Goal: Information Seeking & Learning: Learn about a topic

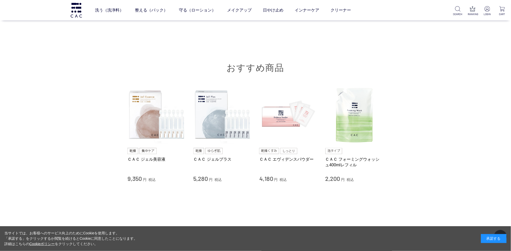
scroll to position [3451, 0]
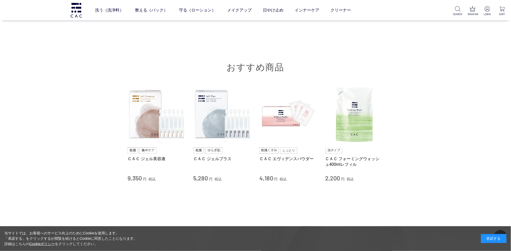
scroll to position [3425, 0]
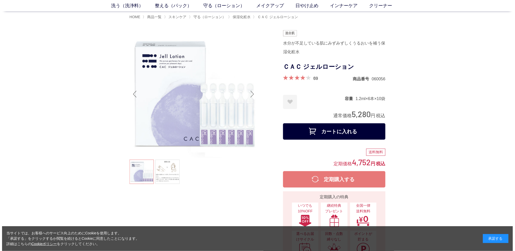
scroll to position [0, 0]
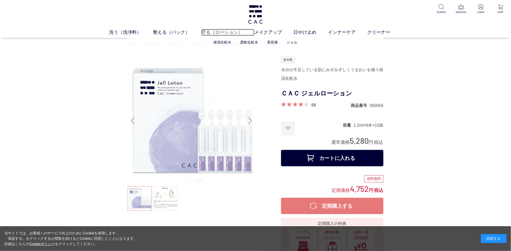
click at [225, 31] on link "守る（ローション）" at bounding box center [228, 32] width 53 height 7
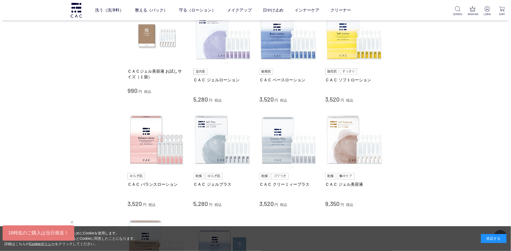
scroll to position [135, 0]
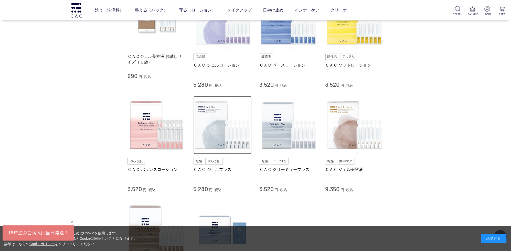
click at [223, 139] on img at bounding box center [223, 125] width 58 height 58
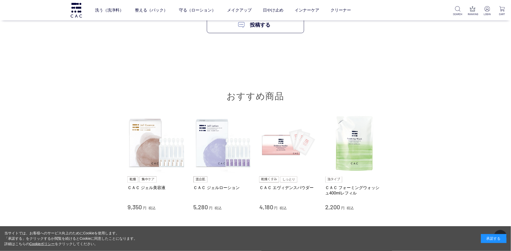
scroll to position [3343, 0]
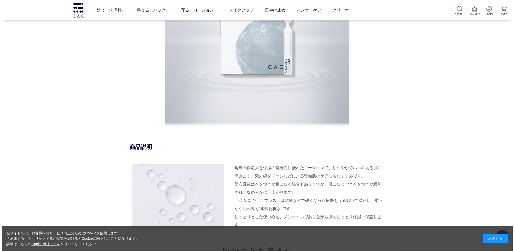
scroll to position [265, 0]
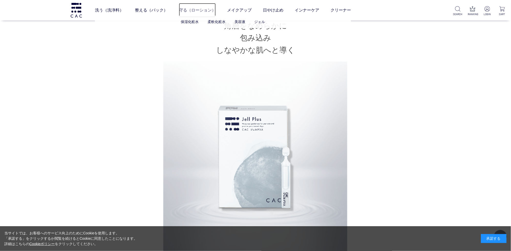
click at [211, 10] on link "守る（ローション）" at bounding box center [197, 10] width 37 height 14
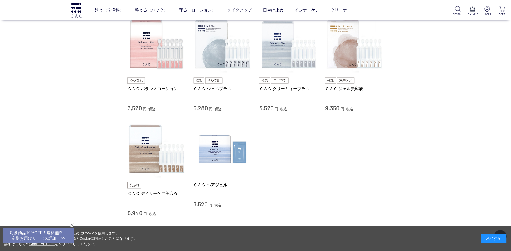
scroll to position [189, 0]
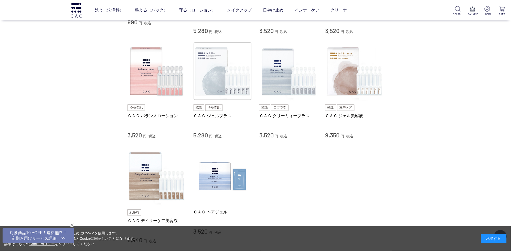
click at [234, 84] on img at bounding box center [223, 72] width 58 height 58
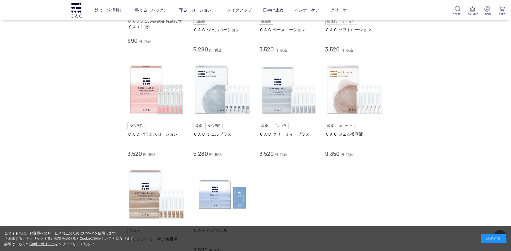
scroll to position [162, 0]
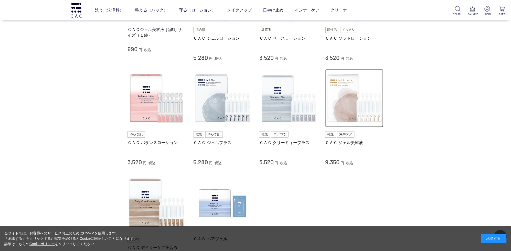
click at [335, 103] on img at bounding box center [355, 98] width 58 height 58
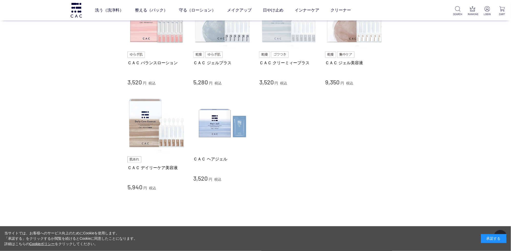
scroll to position [243, 0]
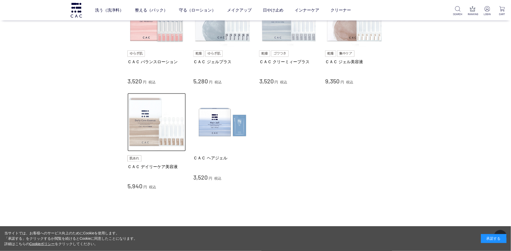
click at [166, 127] on img at bounding box center [157, 122] width 58 height 58
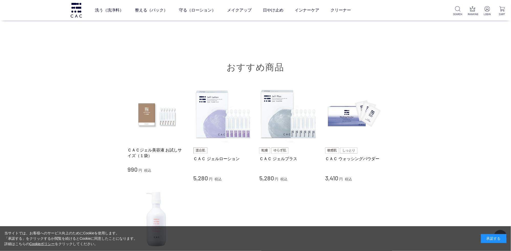
scroll to position [3343, 0]
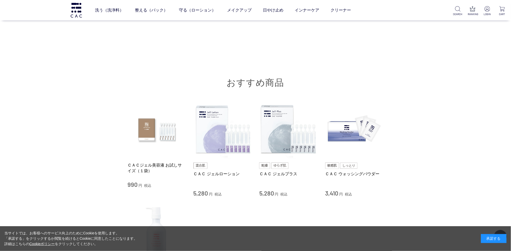
scroll to position [3252, 0]
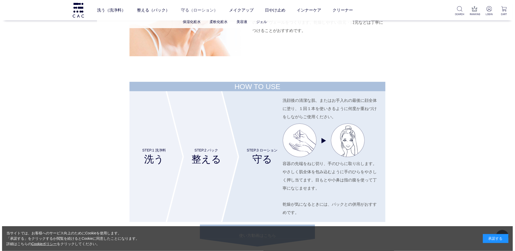
scroll to position [1877, 0]
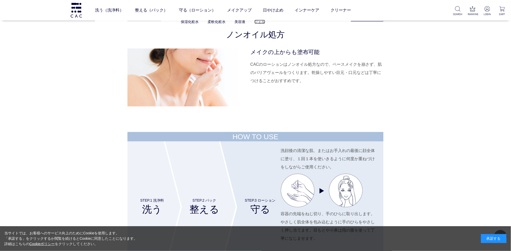
click at [259, 21] on link "ジェル" at bounding box center [260, 22] width 11 height 4
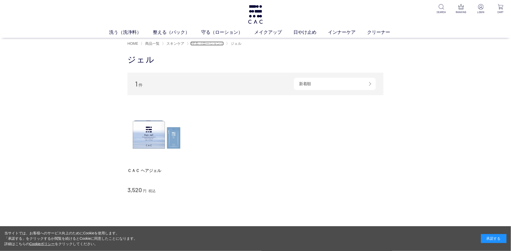
click at [209, 45] on span "守る（ローション）" at bounding box center [208, 43] width 32 height 4
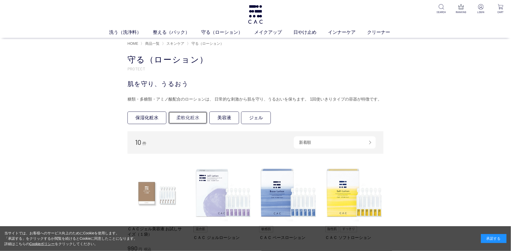
click at [191, 123] on link "柔軟化粧水" at bounding box center [188, 118] width 39 height 13
click at [220, 124] on link "美容液" at bounding box center [225, 118] width 30 height 13
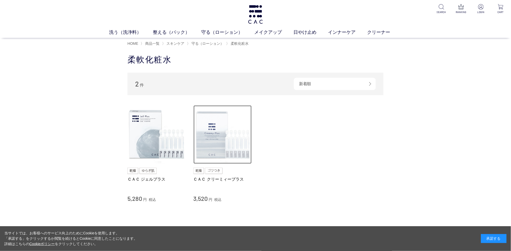
click at [207, 122] on img at bounding box center [223, 135] width 58 height 58
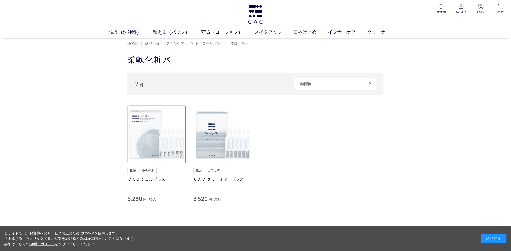
click at [136, 135] on img at bounding box center [157, 135] width 58 height 58
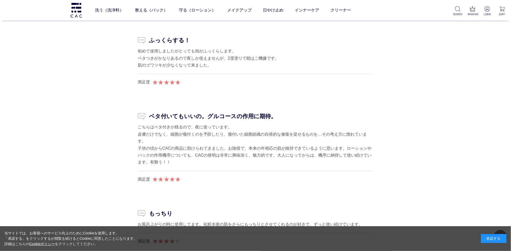
scroll to position [2939, 0]
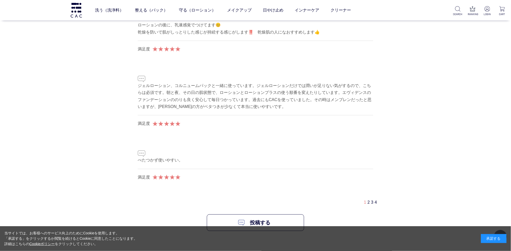
scroll to position [3128, 0]
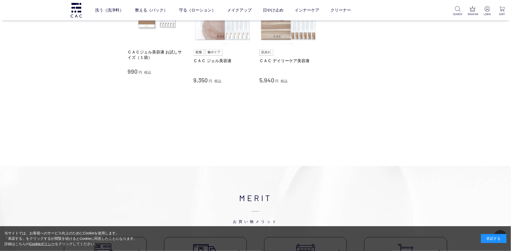
scroll to position [54, 0]
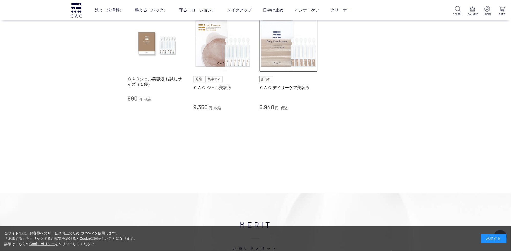
click at [272, 52] on img at bounding box center [288, 43] width 58 height 58
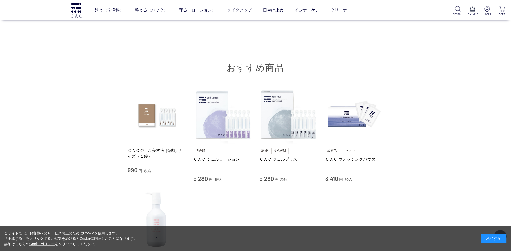
scroll to position [3343, 0]
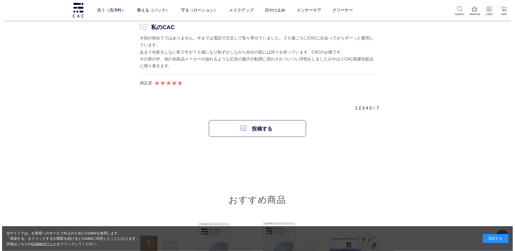
scroll to position [3172, 0]
click at [195, 22] on link "保湿化粧水" at bounding box center [190, 22] width 18 height 4
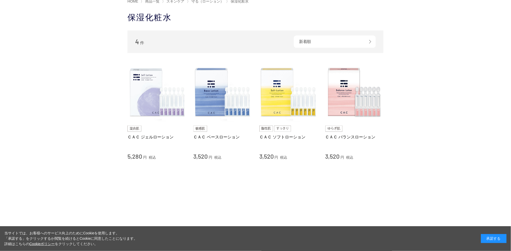
scroll to position [54, 0]
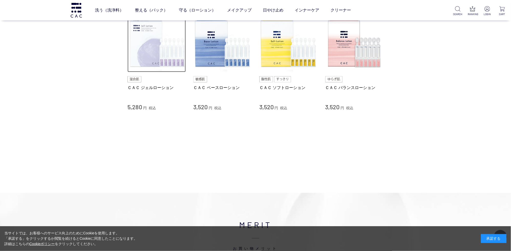
click at [145, 39] on img at bounding box center [157, 43] width 58 height 58
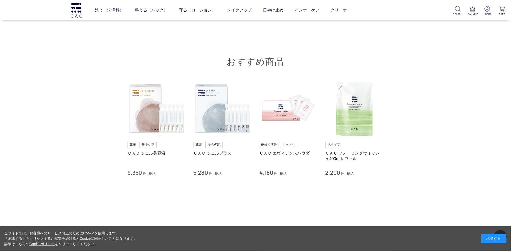
scroll to position [3478, 0]
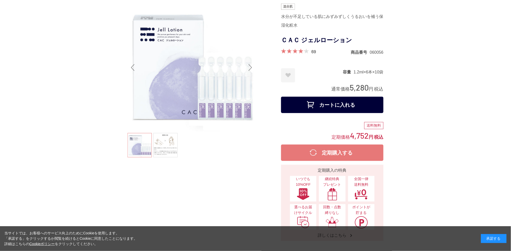
scroll to position [0, 0]
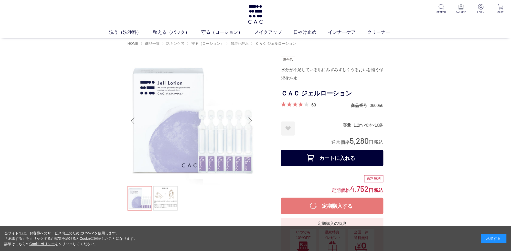
click at [183, 44] on span "スキンケア" at bounding box center [176, 43] width 18 height 4
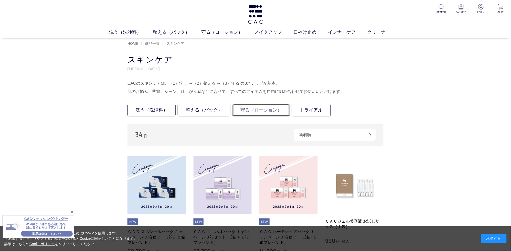
click at [266, 116] on link "守る（ローション）" at bounding box center [261, 110] width 57 height 13
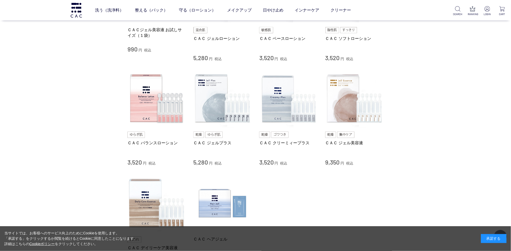
scroll to position [162, 0]
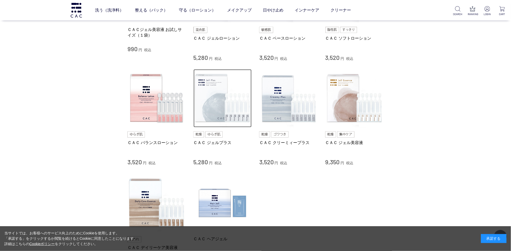
click at [245, 112] on img at bounding box center [223, 98] width 58 height 58
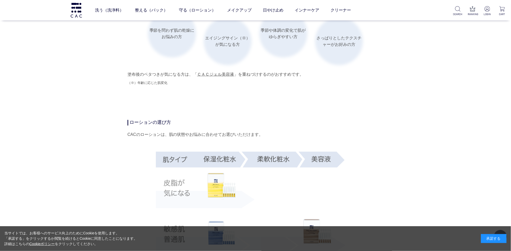
scroll to position [836, 0]
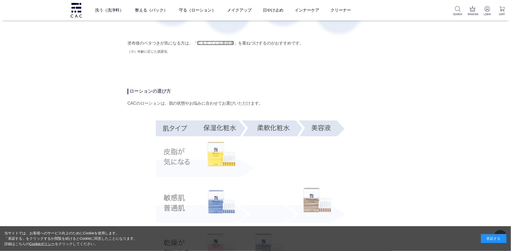
click at [234, 45] on link "ＣＡＣジェル美容液" at bounding box center [215, 43] width 37 height 4
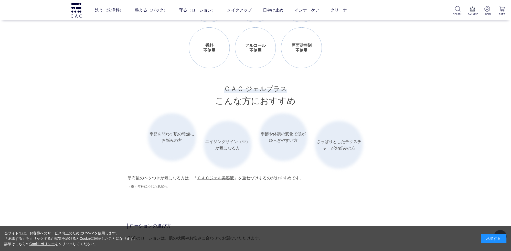
scroll to position [809, 0]
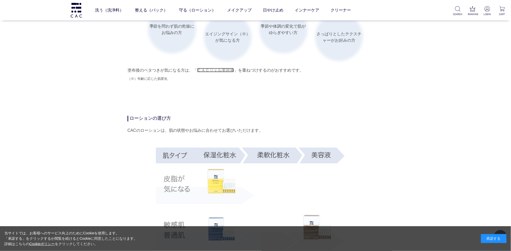
click at [230, 72] on link "ＣＡＣジェル美容液" at bounding box center [215, 70] width 37 height 4
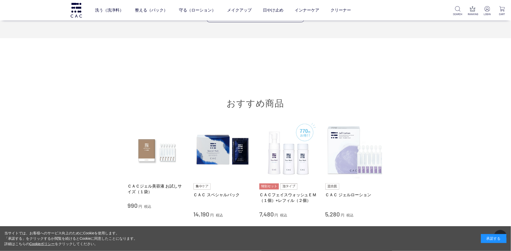
scroll to position [3667, 0]
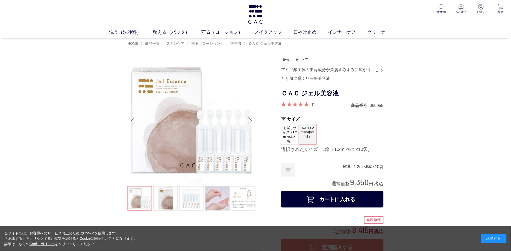
click at [237, 46] on span "美容液" at bounding box center [236, 43] width 11 height 4
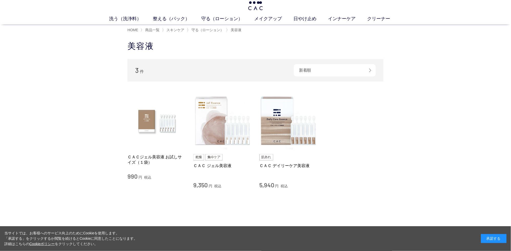
scroll to position [27, 0]
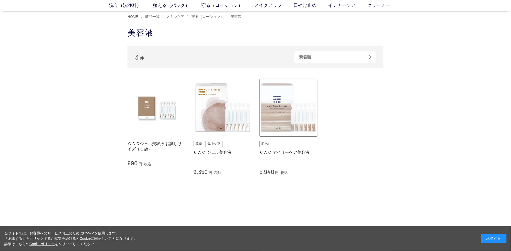
click at [297, 122] on img at bounding box center [288, 108] width 58 height 58
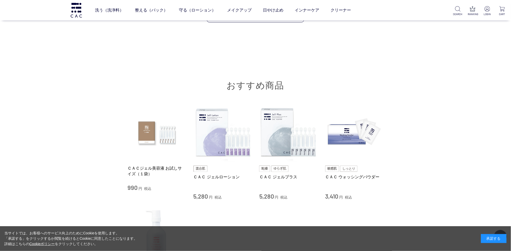
scroll to position [3343, 0]
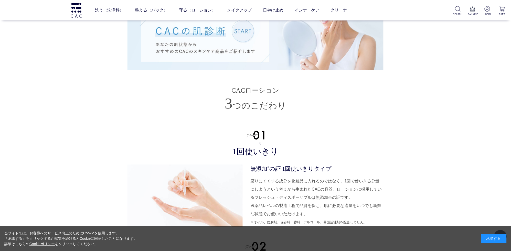
scroll to position [1149, 0]
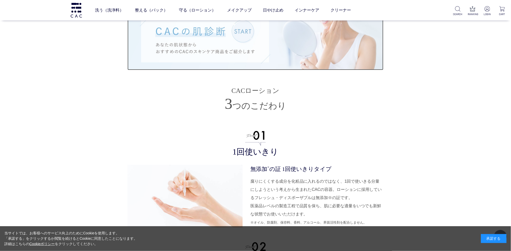
click at [281, 70] on img at bounding box center [256, 40] width 256 height 60
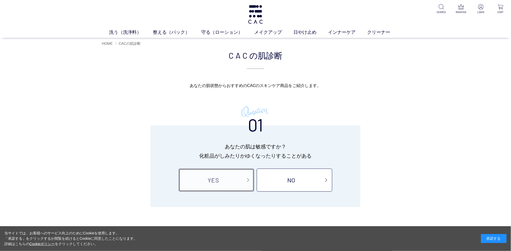
click at [209, 182] on link "YES" at bounding box center [217, 180] width 76 height 23
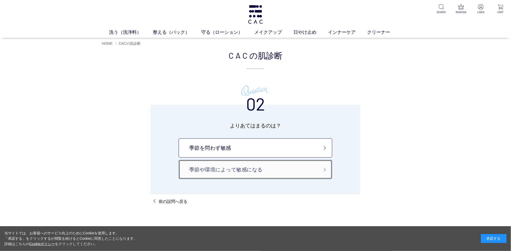
click at [298, 177] on link "季節や環境によって敏感になる" at bounding box center [256, 169] width 154 height 19
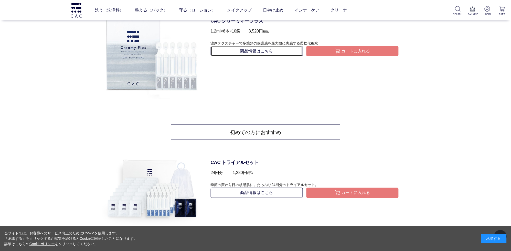
scroll to position [782, 0]
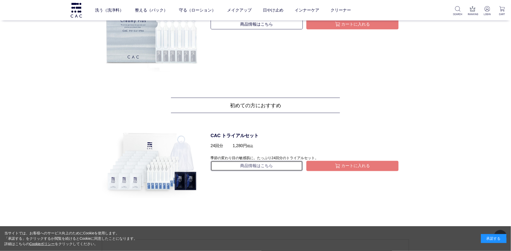
click at [269, 170] on link "商品情報はこちら" at bounding box center [257, 166] width 92 height 10
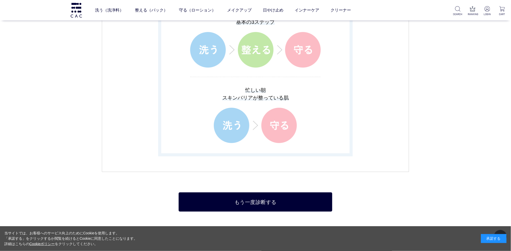
scroll to position [1105, 0]
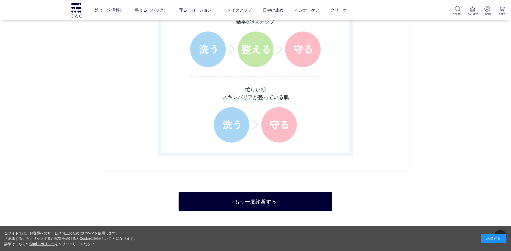
click at [273, 118] on img at bounding box center [255, 125] width 131 height 36
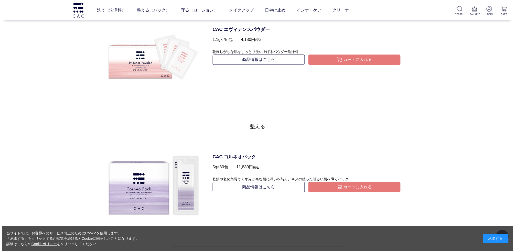
scroll to position [377, 0]
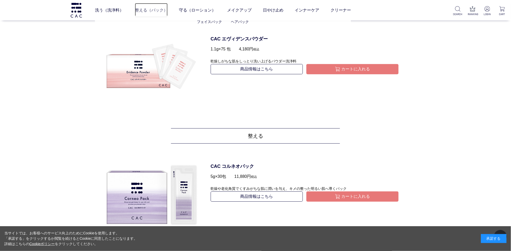
click at [163, 13] on link "整える（パック）" at bounding box center [151, 10] width 33 height 14
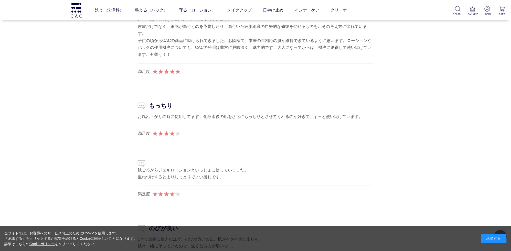
scroll to position [3101, 0]
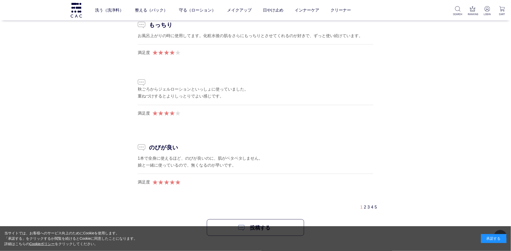
drag, startPoint x: 161, startPoint y: 152, endPoint x: 171, endPoint y: 153, distance: 9.5
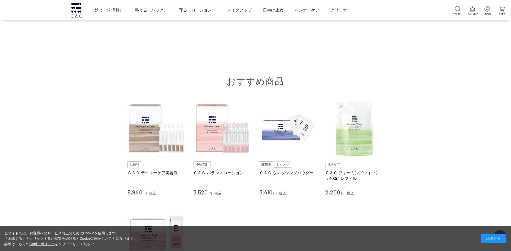
scroll to position [3316, 0]
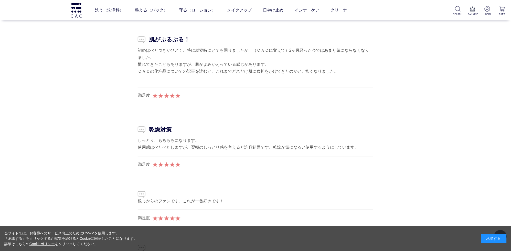
scroll to position [2800, 0]
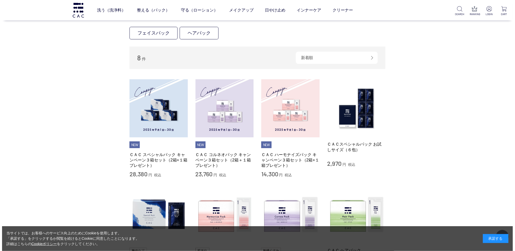
scroll to position [54, 0]
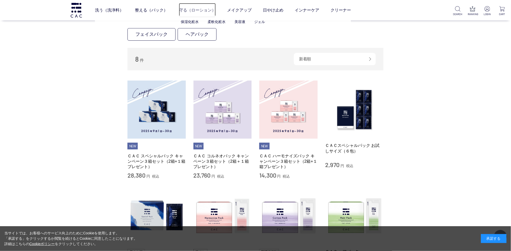
click at [191, 10] on link "守る（ローション）" at bounding box center [197, 10] width 37 height 14
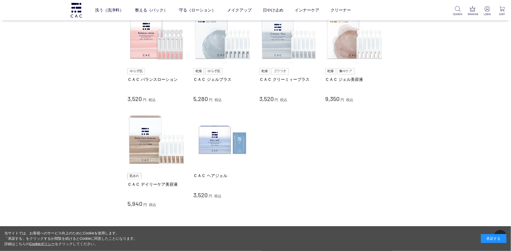
scroll to position [216, 0]
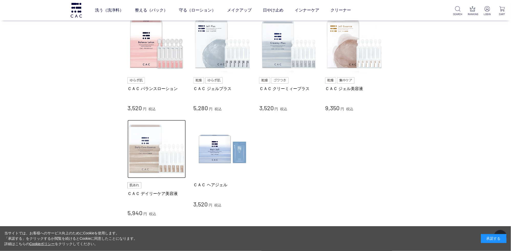
click at [142, 155] on img at bounding box center [157, 149] width 58 height 58
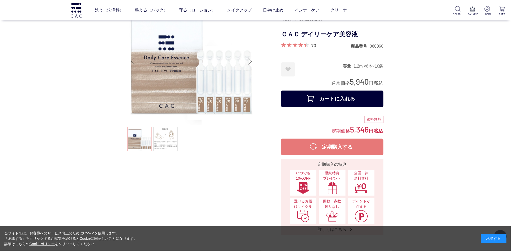
scroll to position [81, 0]
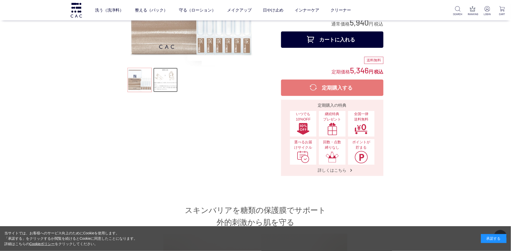
click at [161, 82] on link at bounding box center [165, 80] width 24 height 24
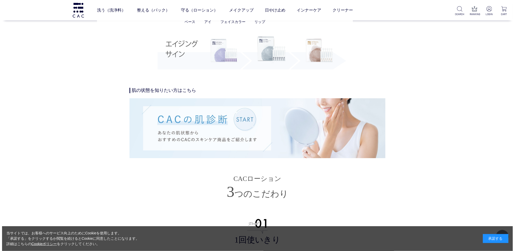
scroll to position [1052, 0]
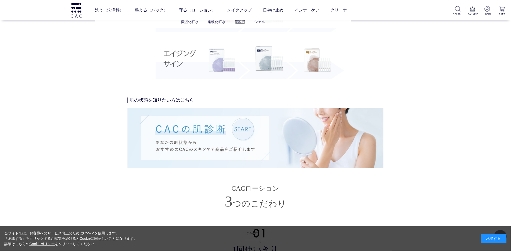
click at [241, 22] on link "美容液" at bounding box center [240, 22] width 11 height 4
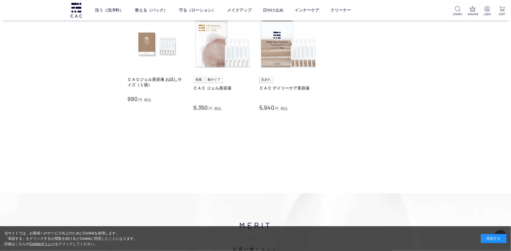
scroll to position [54, 0]
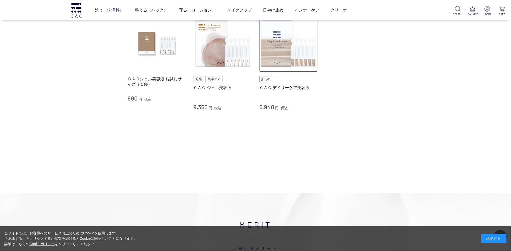
click at [288, 49] on img at bounding box center [288, 43] width 58 height 58
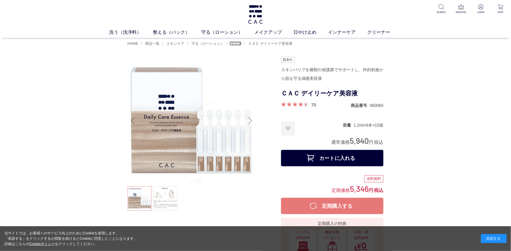
click at [236, 42] on span "美容液" at bounding box center [236, 43] width 11 height 4
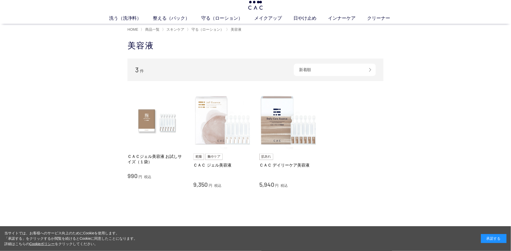
scroll to position [27, 0]
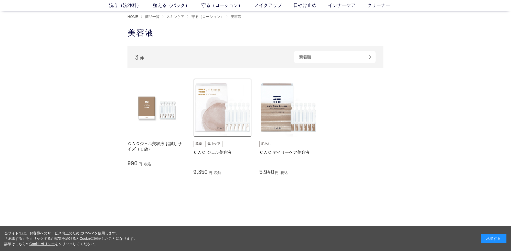
click at [219, 121] on img at bounding box center [223, 108] width 58 height 58
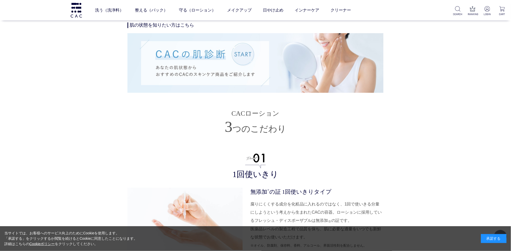
scroll to position [1375, 0]
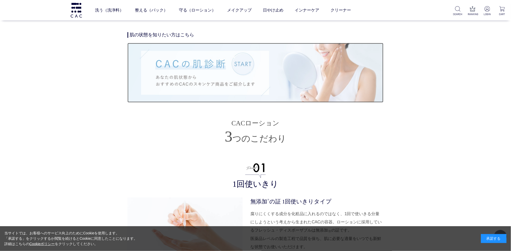
click at [237, 91] on img at bounding box center [256, 73] width 256 height 60
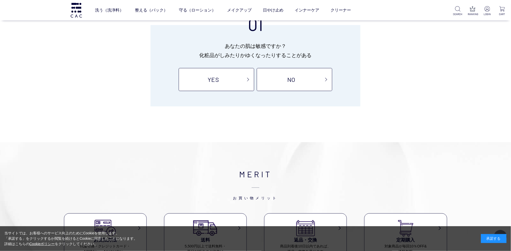
scroll to position [54, 0]
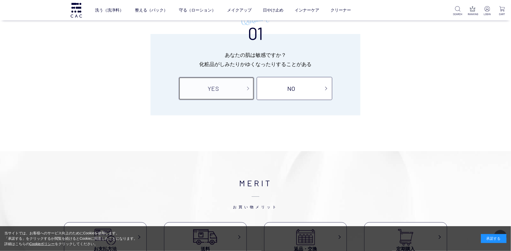
click at [241, 86] on link "YES" at bounding box center [217, 88] width 76 height 23
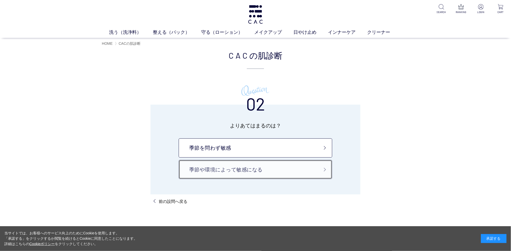
click at [313, 172] on link "季節や環境によって敏感になる" at bounding box center [256, 169] width 154 height 19
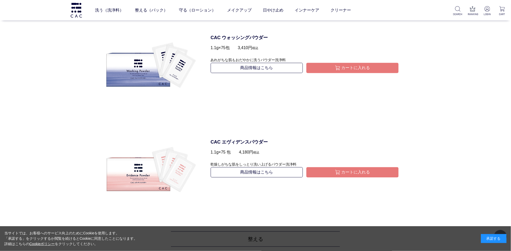
scroll to position [269, 0]
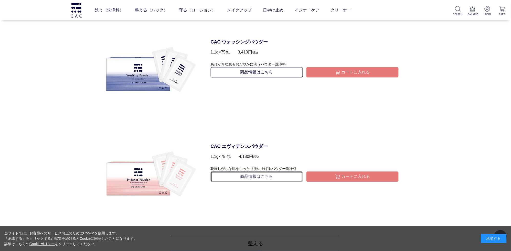
click at [259, 179] on link "商品情報はこちら" at bounding box center [257, 177] width 92 height 10
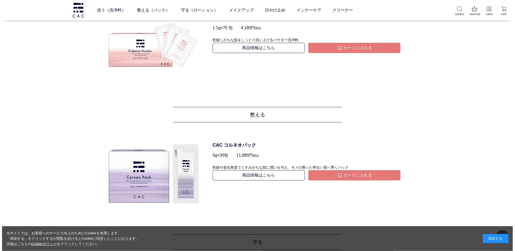
scroll to position [350, 0]
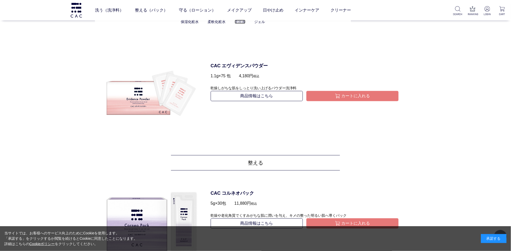
click at [238, 22] on link "美容液" at bounding box center [240, 22] width 11 height 4
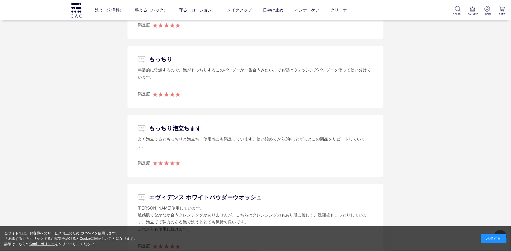
scroll to position [2858, 0]
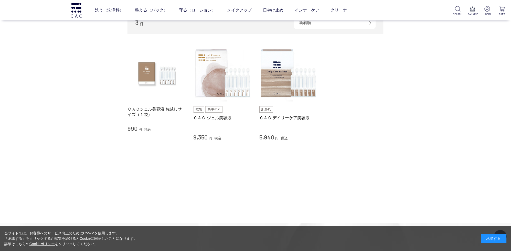
scroll to position [54, 0]
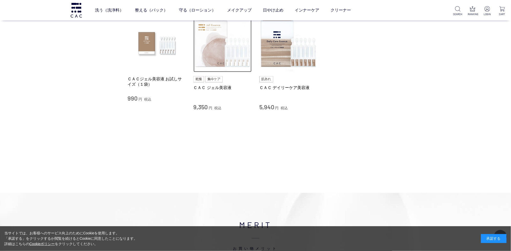
click at [232, 51] on img at bounding box center [223, 43] width 58 height 58
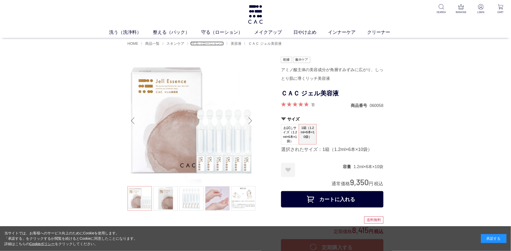
click at [208, 46] on span "守る（ローション）" at bounding box center [208, 43] width 32 height 4
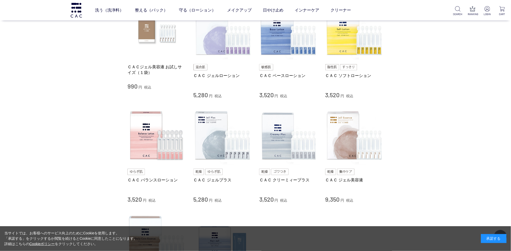
scroll to position [108, 0]
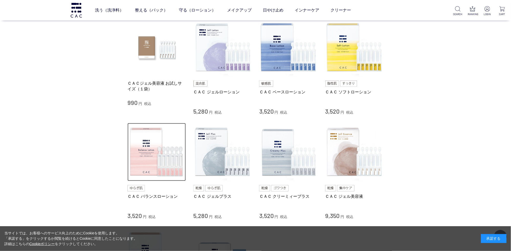
click at [163, 157] on img at bounding box center [157, 152] width 58 height 58
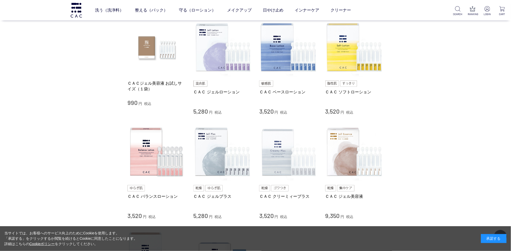
scroll to position [135, 0]
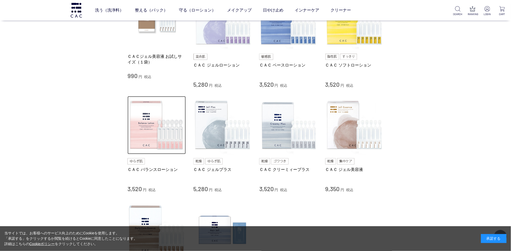
click at [166, 135] on img at bounding box center [157, 125] width 58 height 58
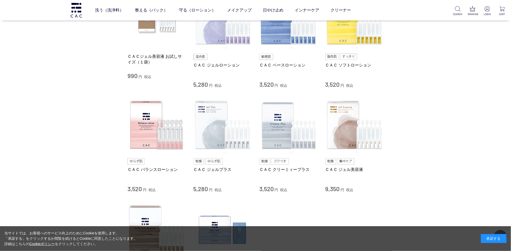
scroll to position [162, 0]
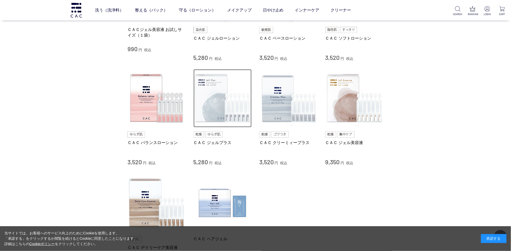
click at [231, 100] on img at bounding box center [223, 98] width 58 height 58
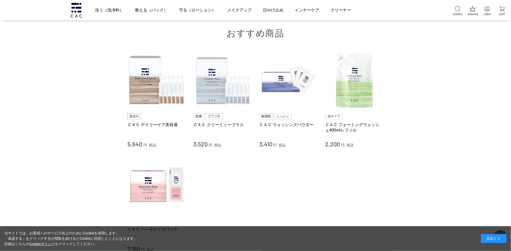
scroll to position [3424, 0]
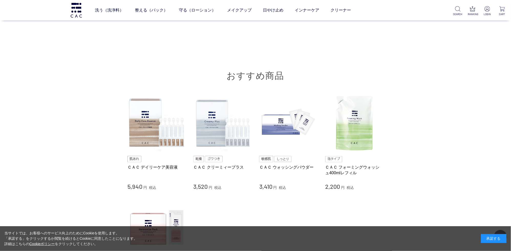
scroll to position [3280, 0]
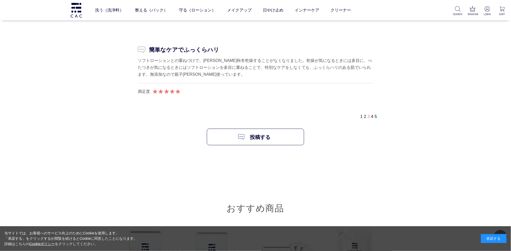
scroll to position [3172, 0]
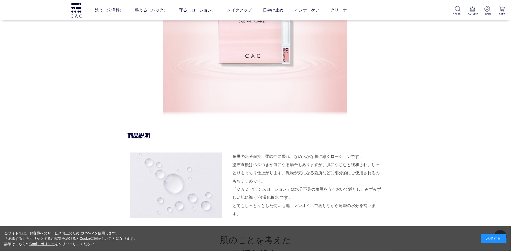
scroll to position [404, 0]
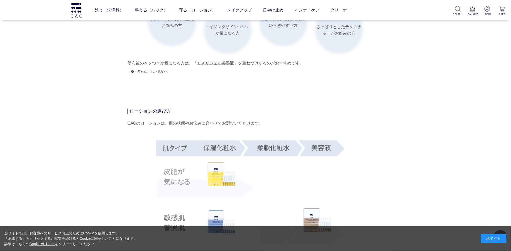
scroll to position [863, 0]
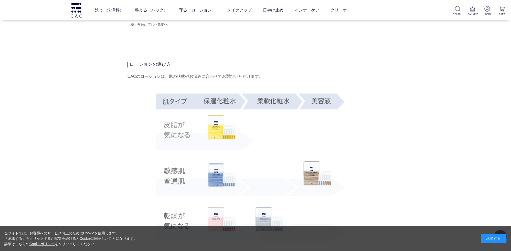
click at [234, 18] on link "ＣＡＣジェル美容液" at bounding box center [215, 16] width 37 height 4
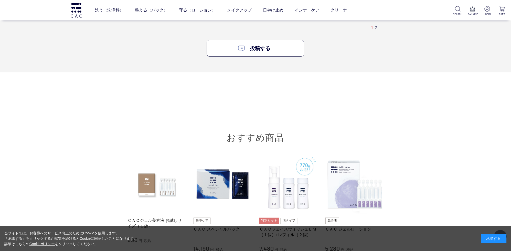
scroll to position [3640, 0]
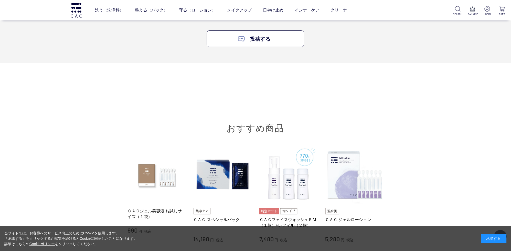
click at [375, 20] on link "2" at bounding box center [376, 18] width 2 height 4
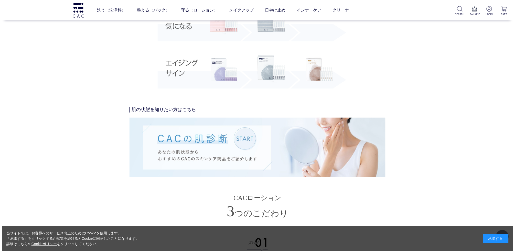
scroll to position [1297, 0]
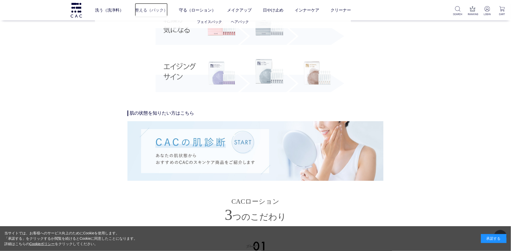
click at [158, 7] on link "整える（パック）" at bounding box center [151, 10] width 33 height 14
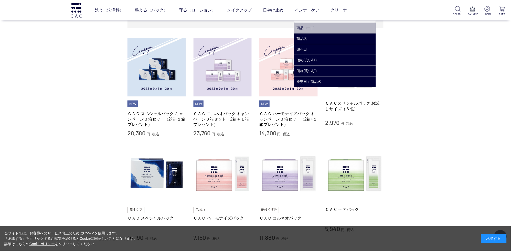
scroll to position [108, 0]
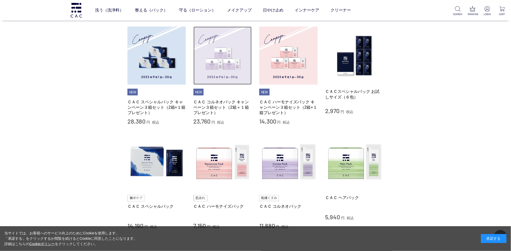
click at [226, 66] on img at bounding box center [223, 56] width 58 height 58
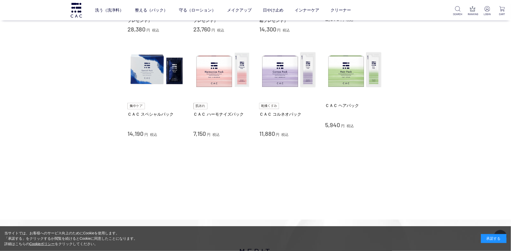
scroll to position [135, 0]
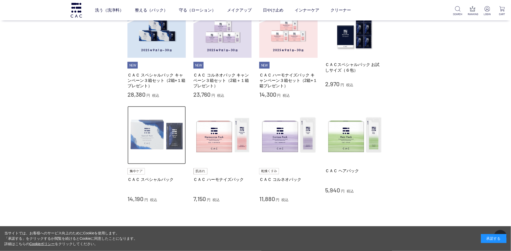
click at [144, 138] on img at bounding box center [157, 135] width 58 height 58
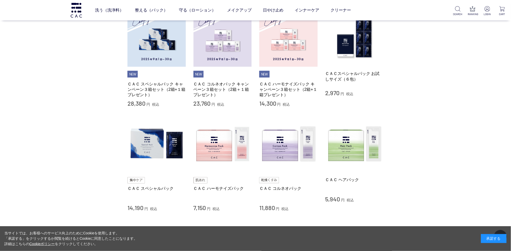
scroll to position [162, 0]
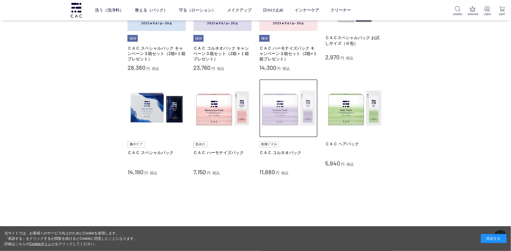
click at [296, 123] on img at bounding box center [288, 108] width 58 height 58
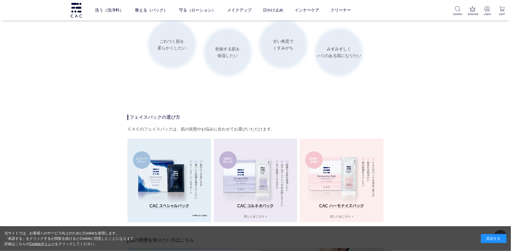
scroll to position [836, 0]
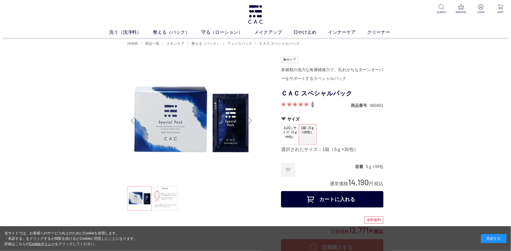
click at [313, 108] on link "8" at bounding box center [313, 105] width 2 height 6
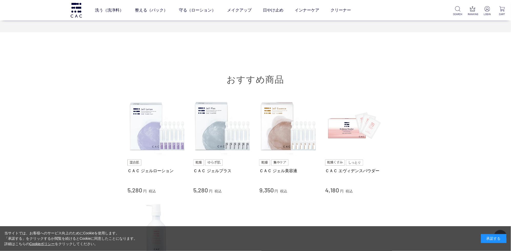
scroll to position [3213, 0]
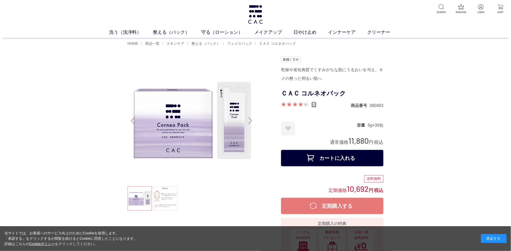
click at [314, 108] on link "82" at bounding box center [314, 105] width 5 height 6
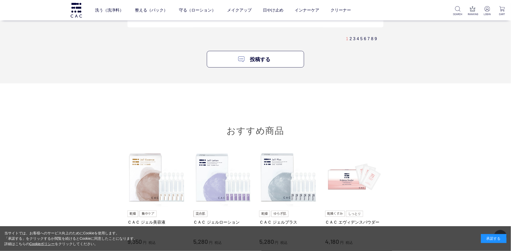
scroll to position [3097, 0]
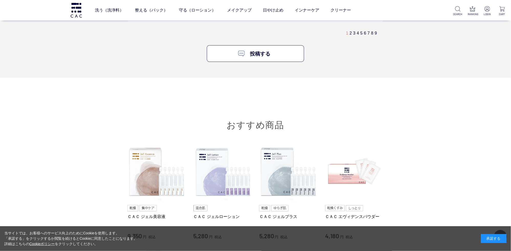
click at [352, 36] on div "1 2 3 4 5 6 7 8 9" at bounding box center [364, 32] width 36 height 5
click at [351, 35] on link "2" at bounding box center [351, 33] width 2 height 4
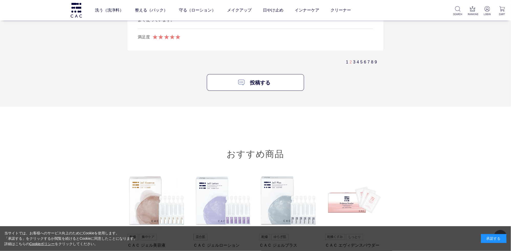
scroll to position [3143, 0]
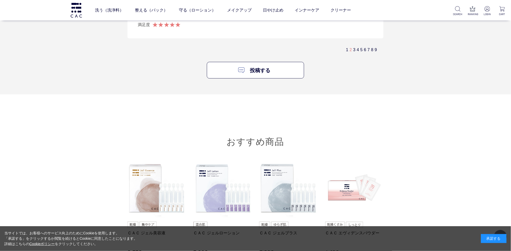
click at [359, 53] on div "1 2 3 4 5 6 7 8 9" at bounding box center [364, 49] width 36 height 5
click at [357, 52] on span "4" at bounding box center [358, 50] width 2 height 4
click at [358, 52] on link "4" at bounding box center [358, 50] width 2 height 4
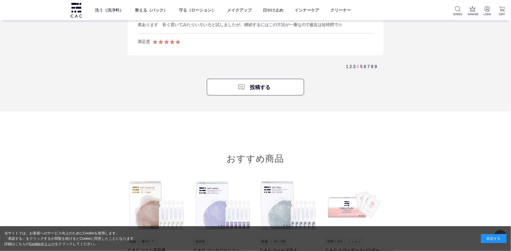
scroll to position [3035, 0]
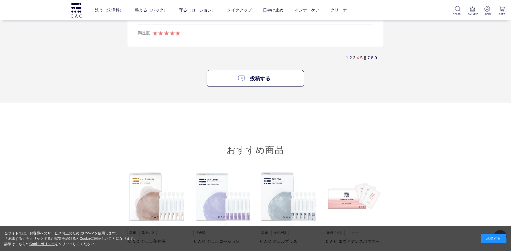
click at [365, 60] on link "6" at bounding box center [365, 58] width 2 height 4
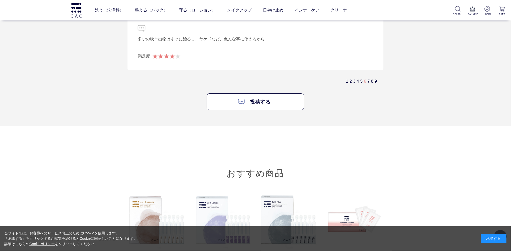
scroll to position [2954, 0]
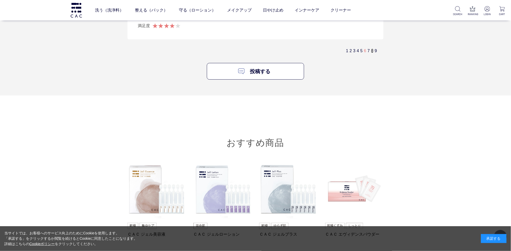
click at [373, 53] on link "8" at bounding box center [372, 51] width 2 height 4
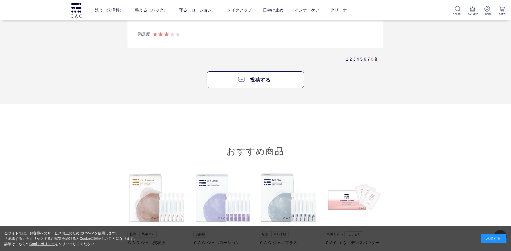
click at [377, 61] on link "9" at bounding box center [376, 59] width 2 height 4
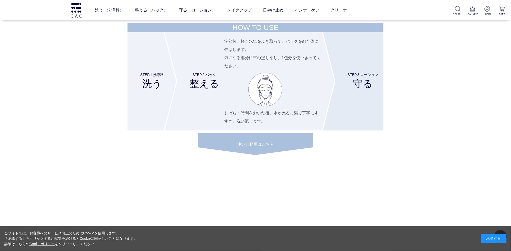
scroll to position [1887, 0]
